Goal: Information Seeking & Learning: Learn about a topic

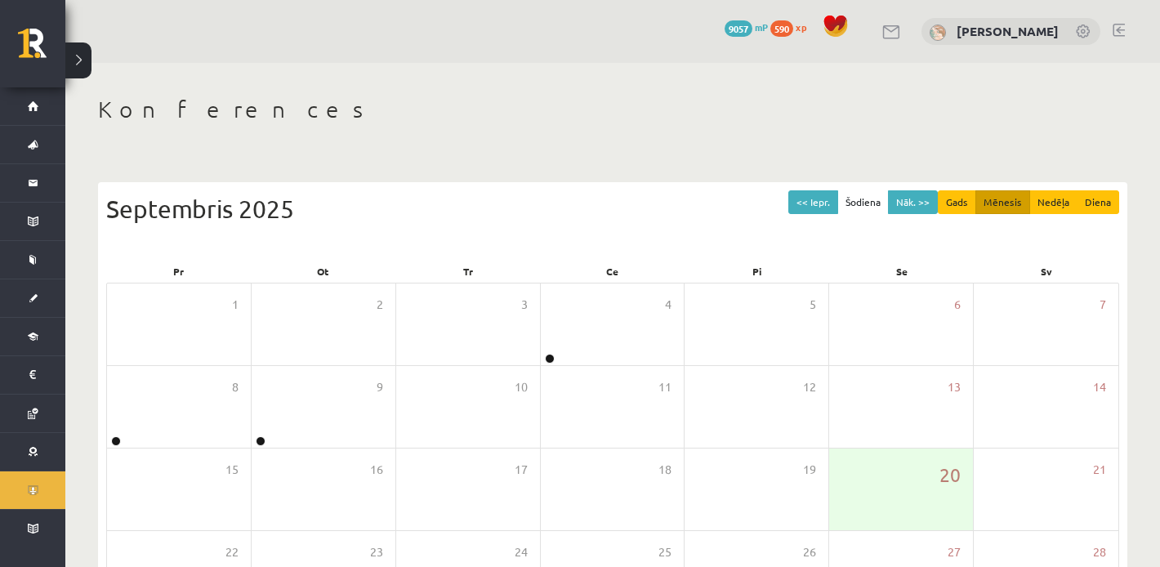
scroll to position [213, 0]
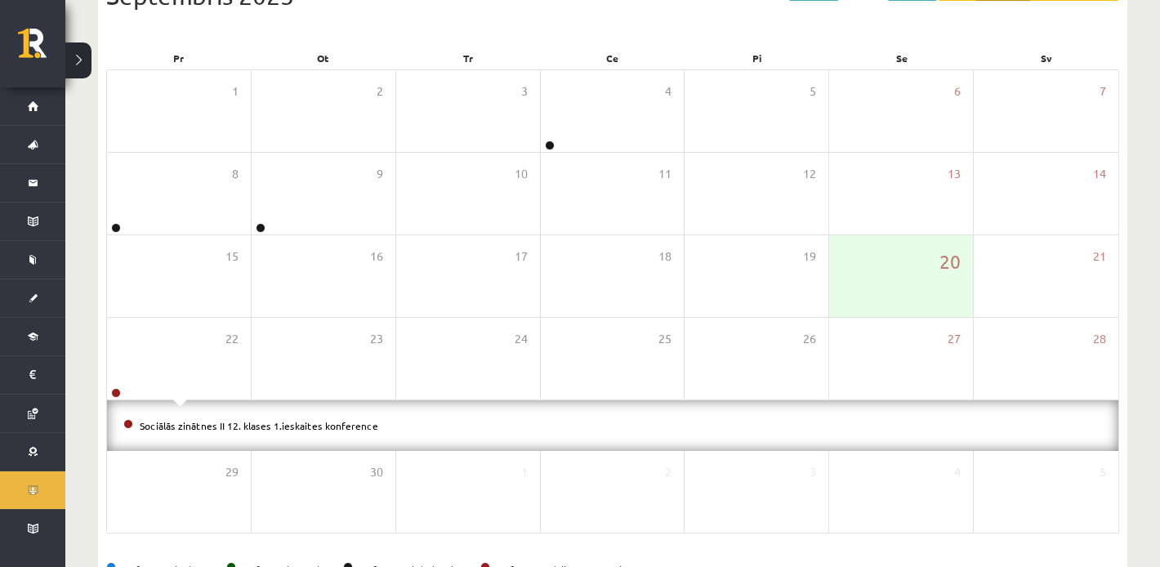
click at [248, 415] on div "Sociālās zinātnes II 12. klases 1.ieskaites konference" at bounding box center [613, 425] width 1012 height 51
click at [248, 417] on li "Sociālās zinātnes II 12. klases 1.ieskaites konference" at bounding box center [612, 426] width 979 height 18
click at [253, 427] on link "Sociālās zinātnes II 12. klases 1.ieskaites konference" at bounding box center [259, 425] width 239 height 13
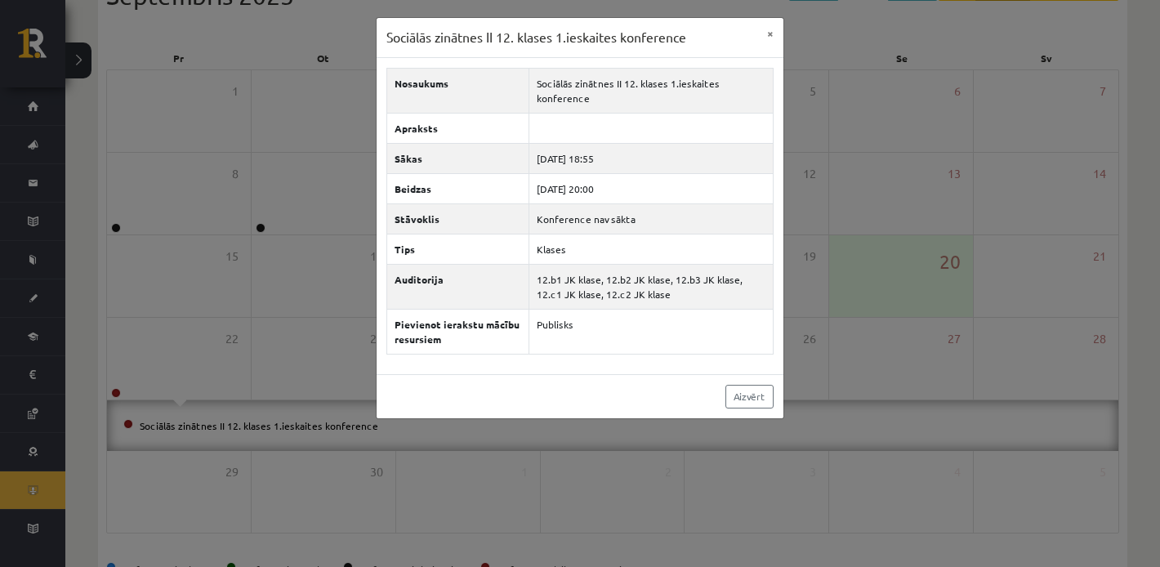
click at [297, 304] on div "Sociālās zinātnes II 12. klases 1.ieskaites konference × Nosaukums Sociālās zin…" at bounding box center [580, 283] width 1160 height 567
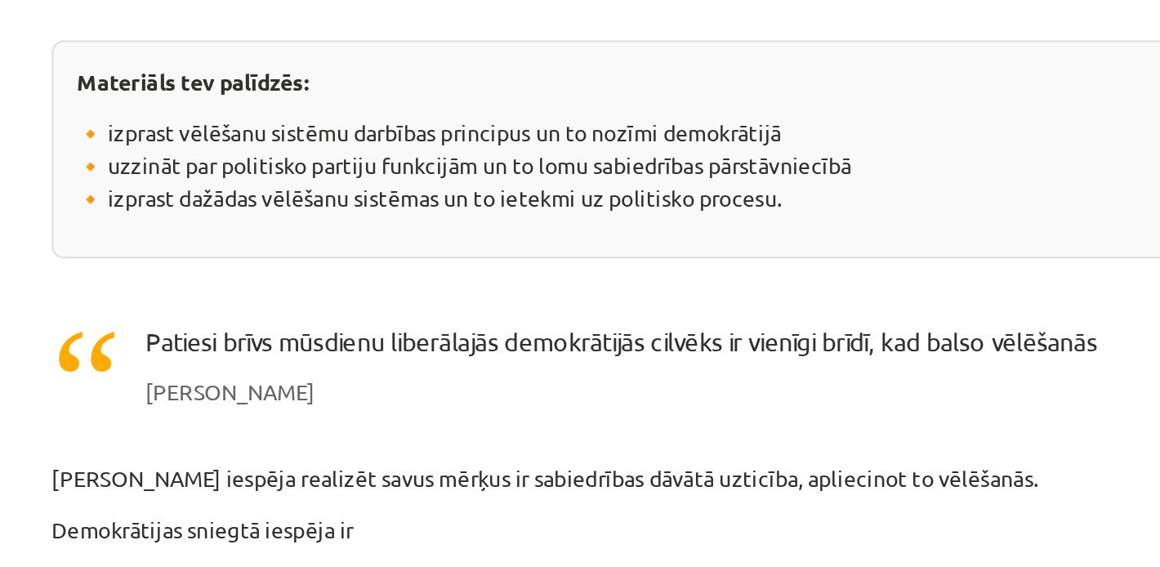
scroll to position [253, 0]
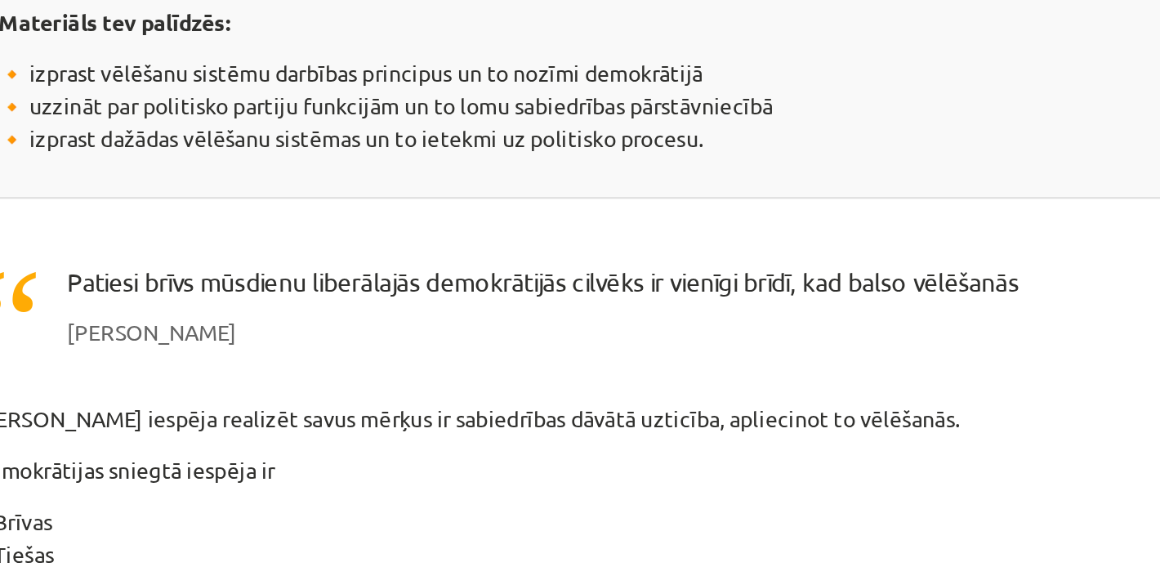
click at [531, 227] on div "Materiāls tev palīdzēs: 🔸 izprast vēlēšanu sistēmu darbības principus un to noz…" at bounding box center [580, 175] width 789 height 114
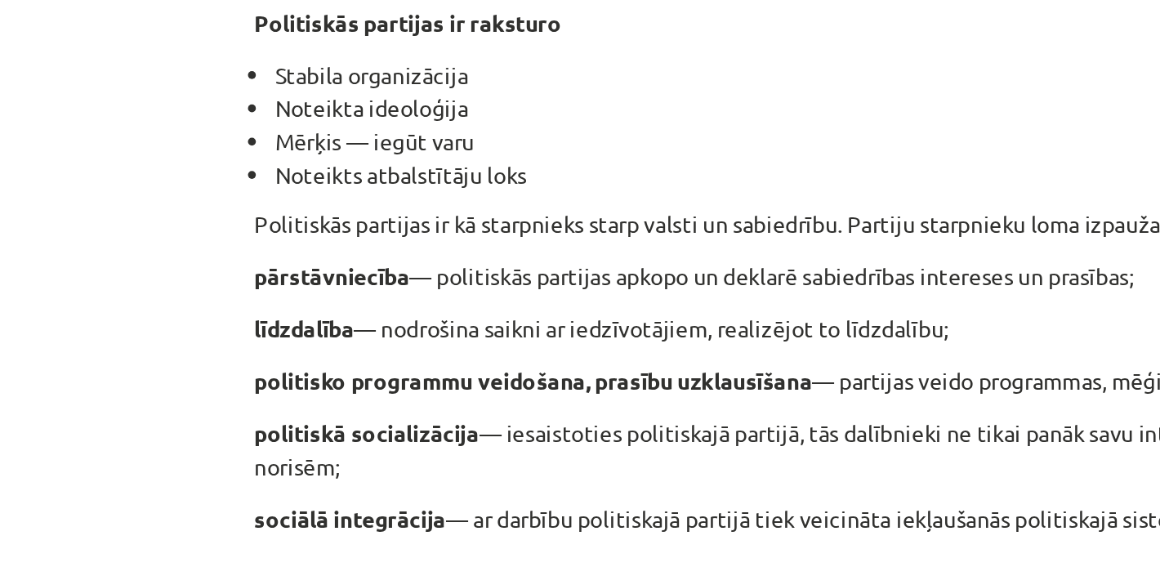
scroll to position [538, 0]
